Goal: Task Accomplishment & Management: Use online tool/utility

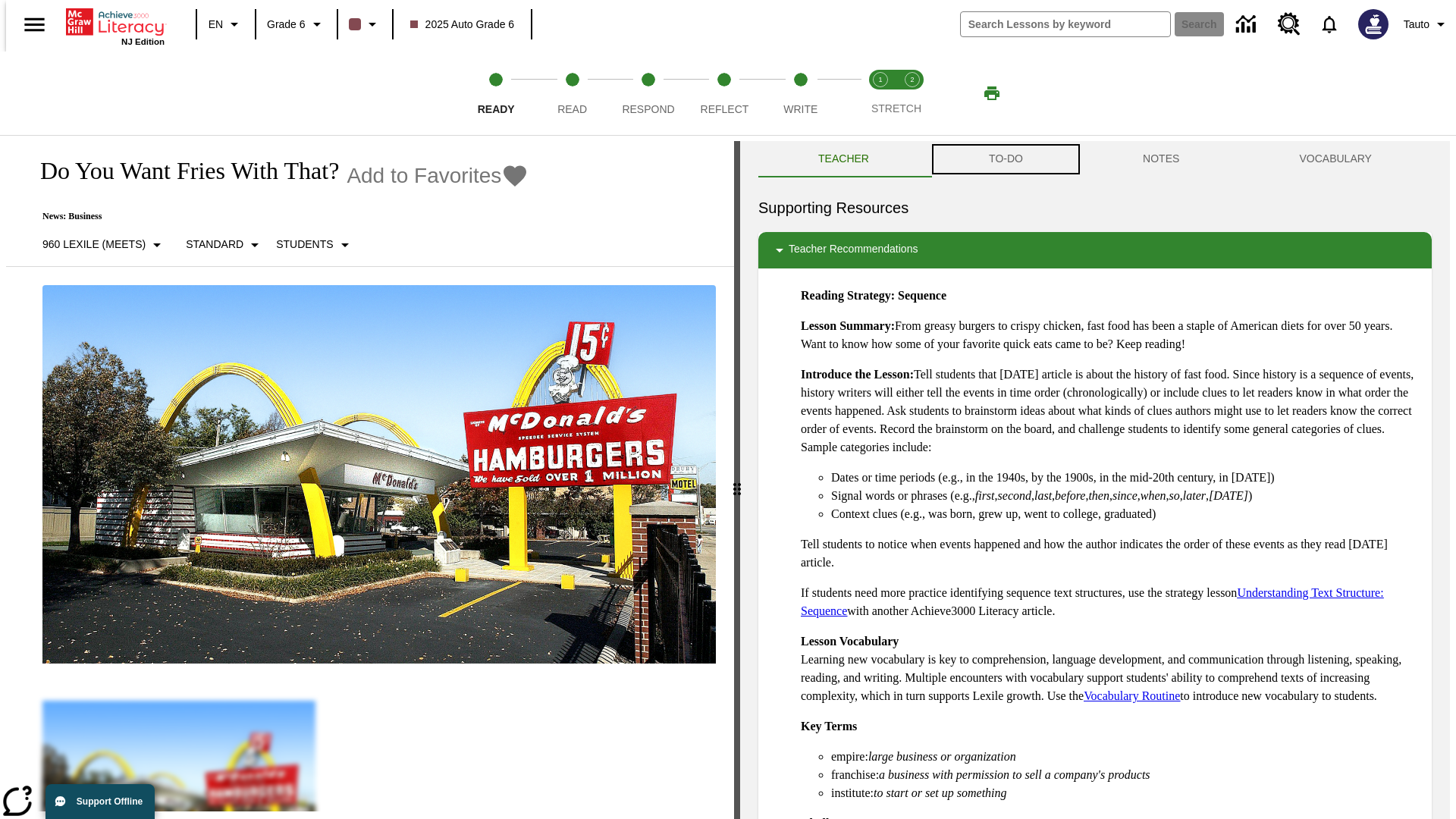
click at [1005, 159] on button "TO-DO" at bounding box center [1006, 158] width 153 height 37
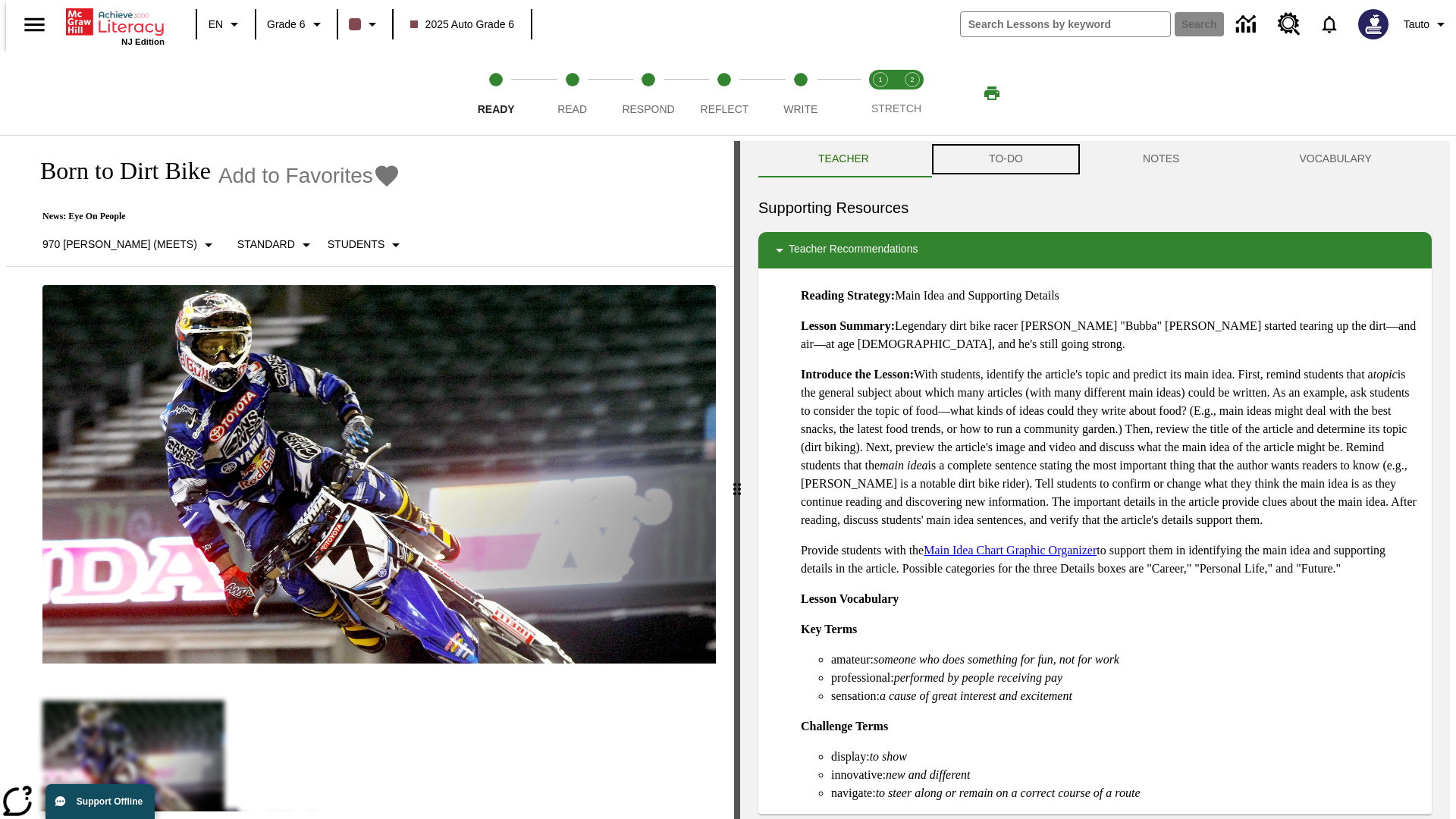
click at [1005, 159] on button "TO-DO" at bounding box center [1006, 158] width 153 height 37
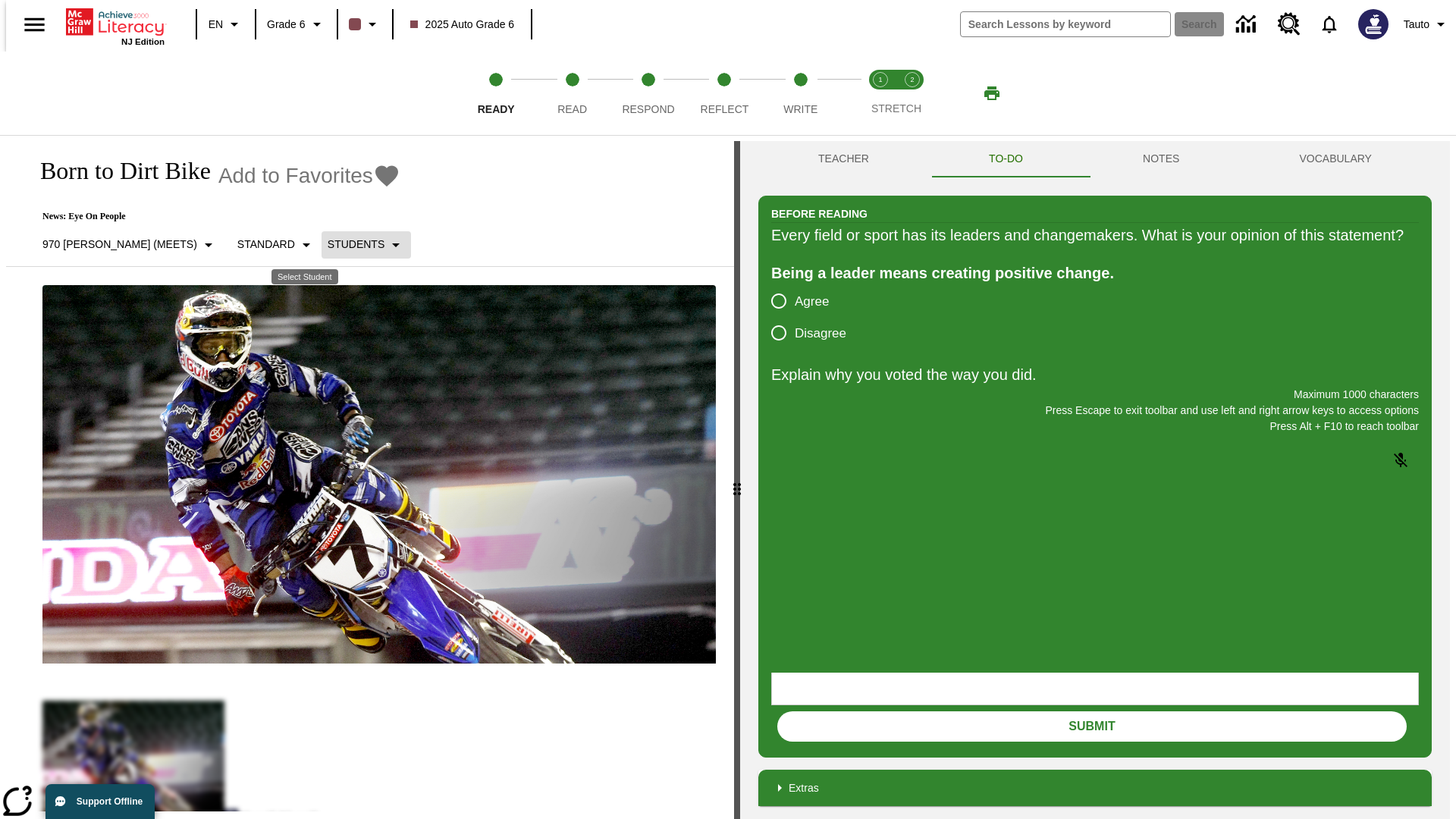
click at [328, 244] on p "Students" at bounding box center [356, 244] width 57 height 16
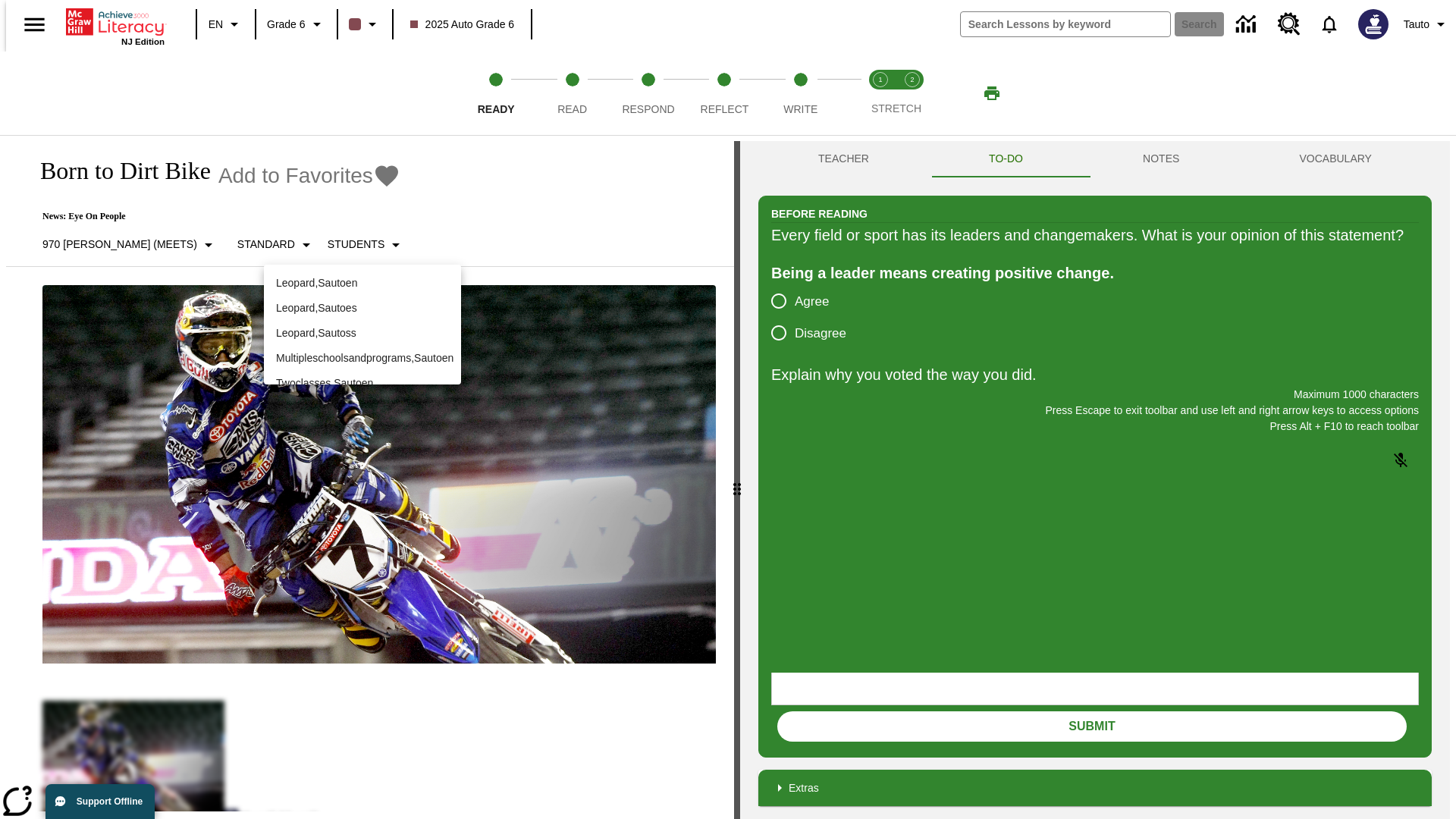
click at [363, 277] on p "Leopard , Sautoen" at bounding box center [362, 283] width 172 height 16
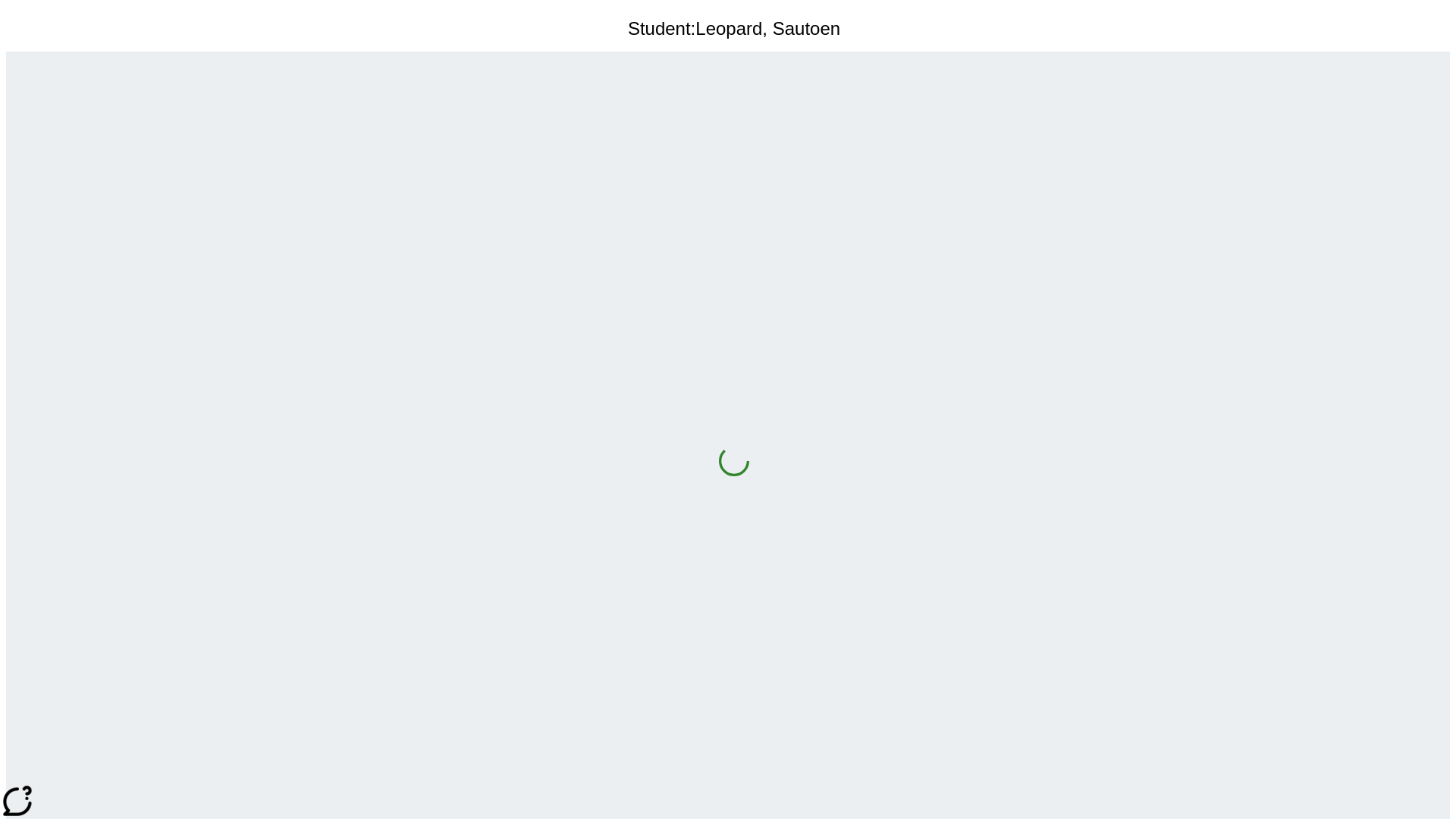
scroll to position [98, 0]
